Goal: Task Accomplishment & Management: Use online tool/utility

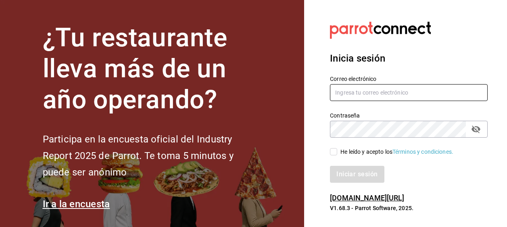
type input "[EMAIL_ADDRESS][DOMAIN_NAME]"
click at [342, 153] on div "He leído y acepto los Términos y condiciones." at bounding box center [396, 152] width 113 height 8
click at [337, 153] on input "He leído y acepto los Términos y condiciones." at bounding box center [333, 151] width 7 height 7
checkbox input "true"
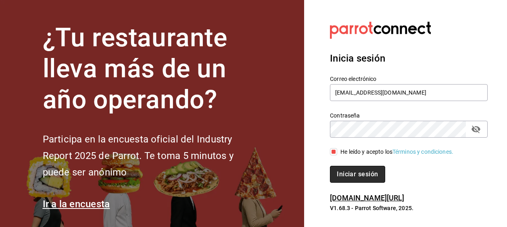
click at [350, 178] on button "Iniciar sesión" at bounding box center [357, 174] width 55 height 17
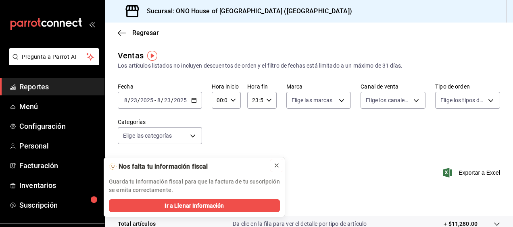
click at [275, 167] on icon at bounding box center [276, 165] width 3 height 3
